Goal: Task Accomplishment & Management: Manage account settings

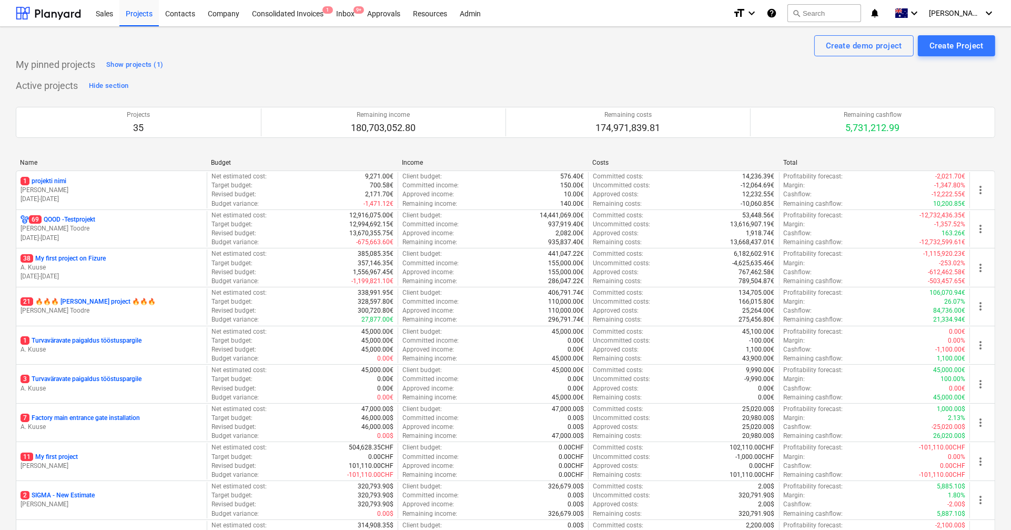
click at [485, 26] on div "Sales Projects Contacts Company Consolidated Invoices 1 Inbox 9+ Approvals Reso…" at bounding box center [505, 13] width 1011 height 27
click at [474, 18] on div "Admin" at bounding box center [471, 12] width 34 height 27
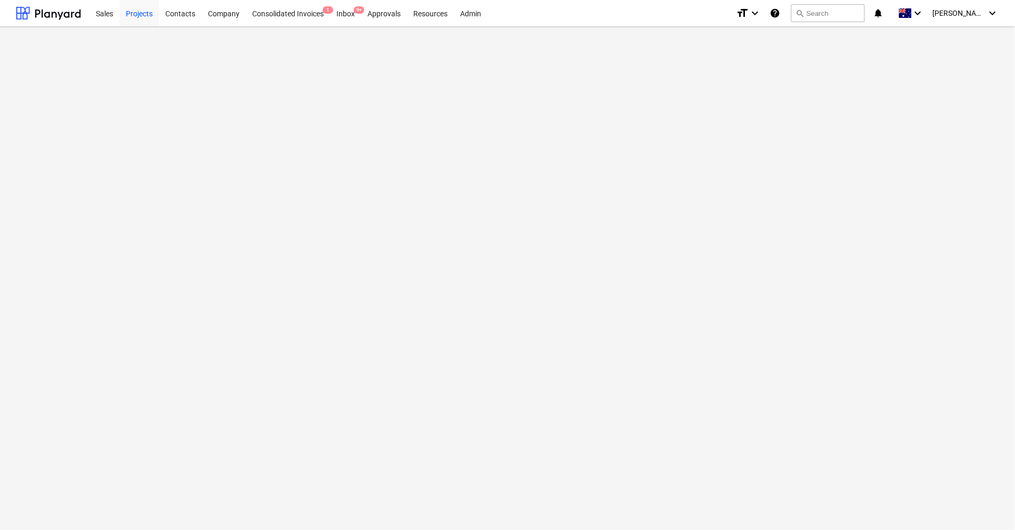
click at [140, 17] on div "Projects" at bounding box center [138, 12] width 39 height 27
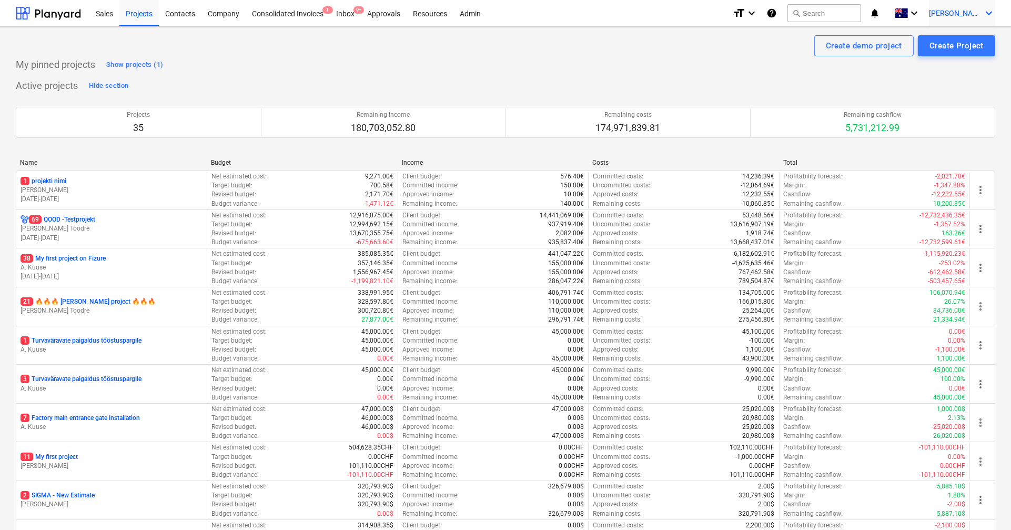
click at [968, 9] on span "[PERSON_NAME]" at bounding box center [955, 13] width 53 height 8
click at [945, 59] on div "Log out" at bounding box center [963, 57] width 63 height 17
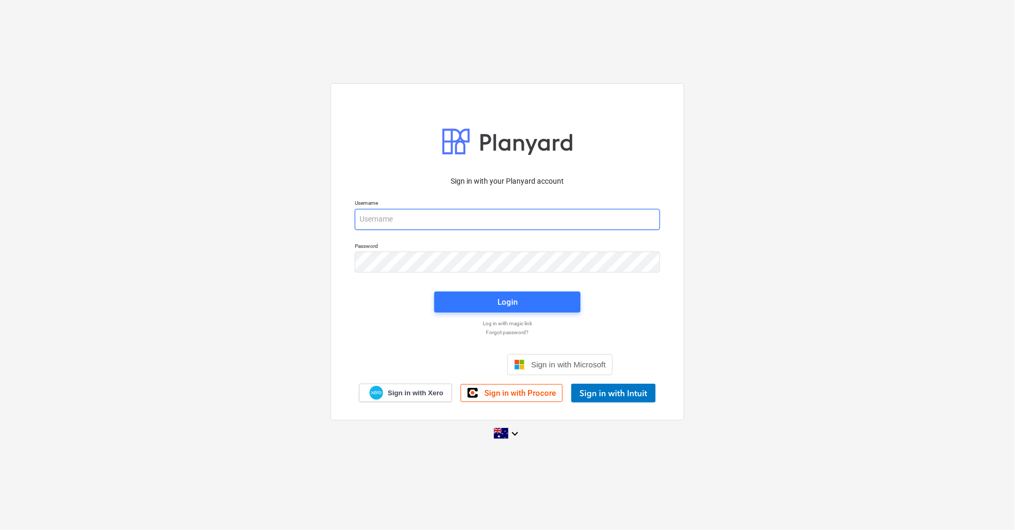
click at [434, 209] on input "email" at bounding box center [507, 219] width 305 height 21
click at [431, 211] on input "email" at bounding box center [507, 219] width 305 height 21
type input "s"
type input "[PERSON_NAME][EMAIL_ADDRESS][DOMAIN_NAME]"
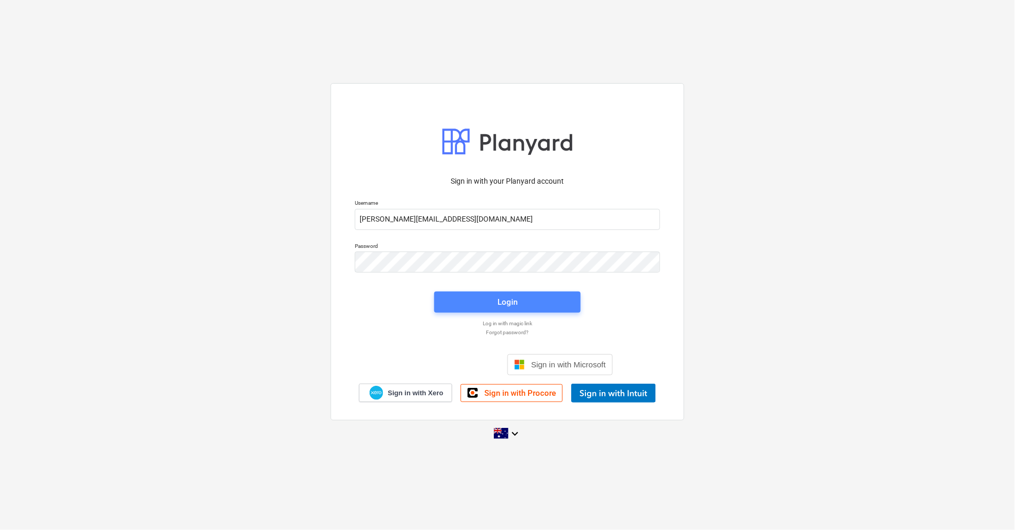
click at [497, 304] on span "Login" at bounding box center [507, 302] width 121 height 14
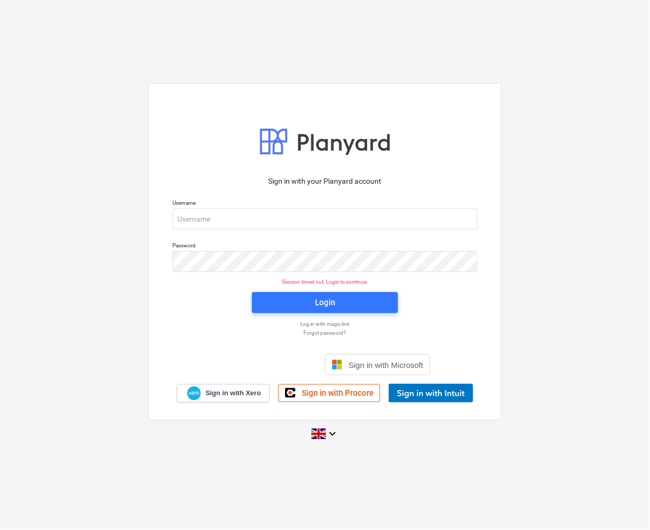
click at [224, 236] on div "Password" at bounding box center [325, 257] width 318 height 43
click at [227, 229] on div "Username" at bounding box center [325, 214] width 318 height 43
click at [235, 218] on input "email" at bounding box center [325, 218] width 305 height 21
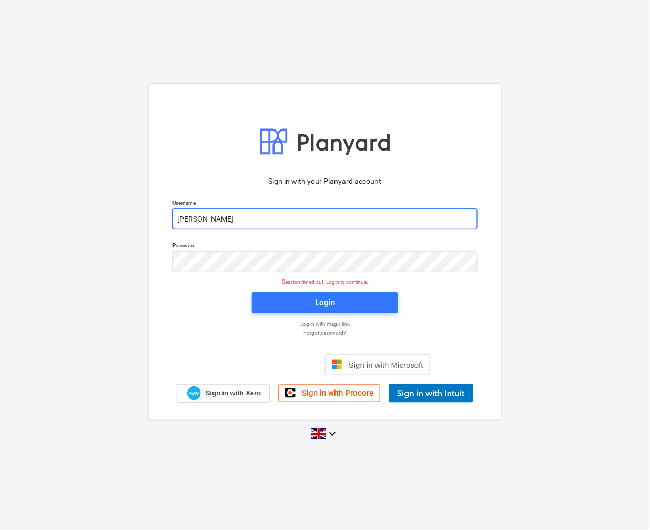
type input "[PERSON_NAME][EMAIL_ADDRESS][DOMAIN_NAME]"
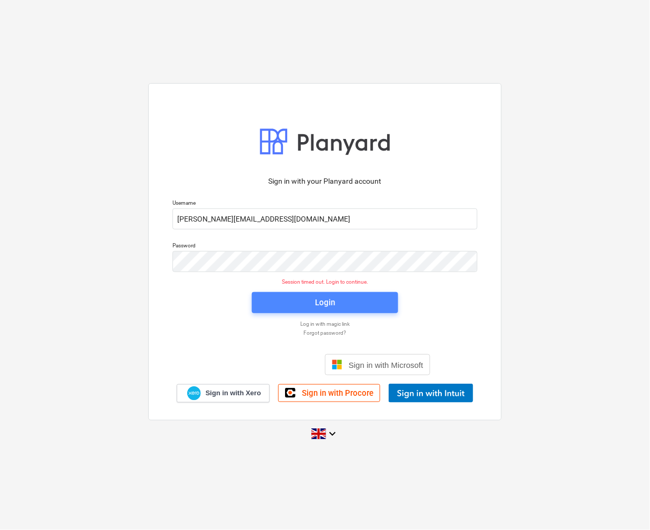
click at [271, 296] on span "Login" at bounding box center [325, 303] width 121 height 14
